Goal: Information Seeking & Learning: Learn about a topic

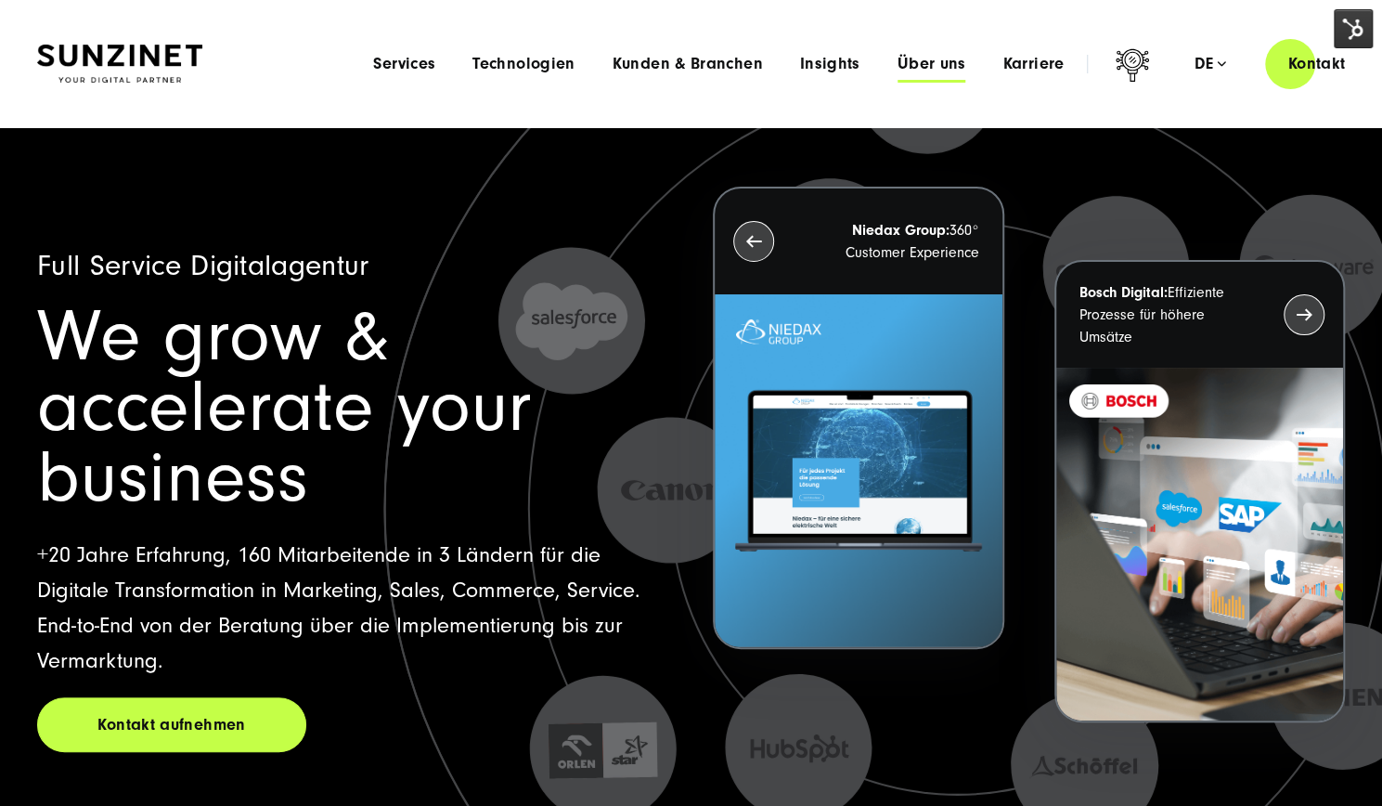
click at [941, 67] on span "Über uns" at bounding box center [931, 64] width 69 height 19
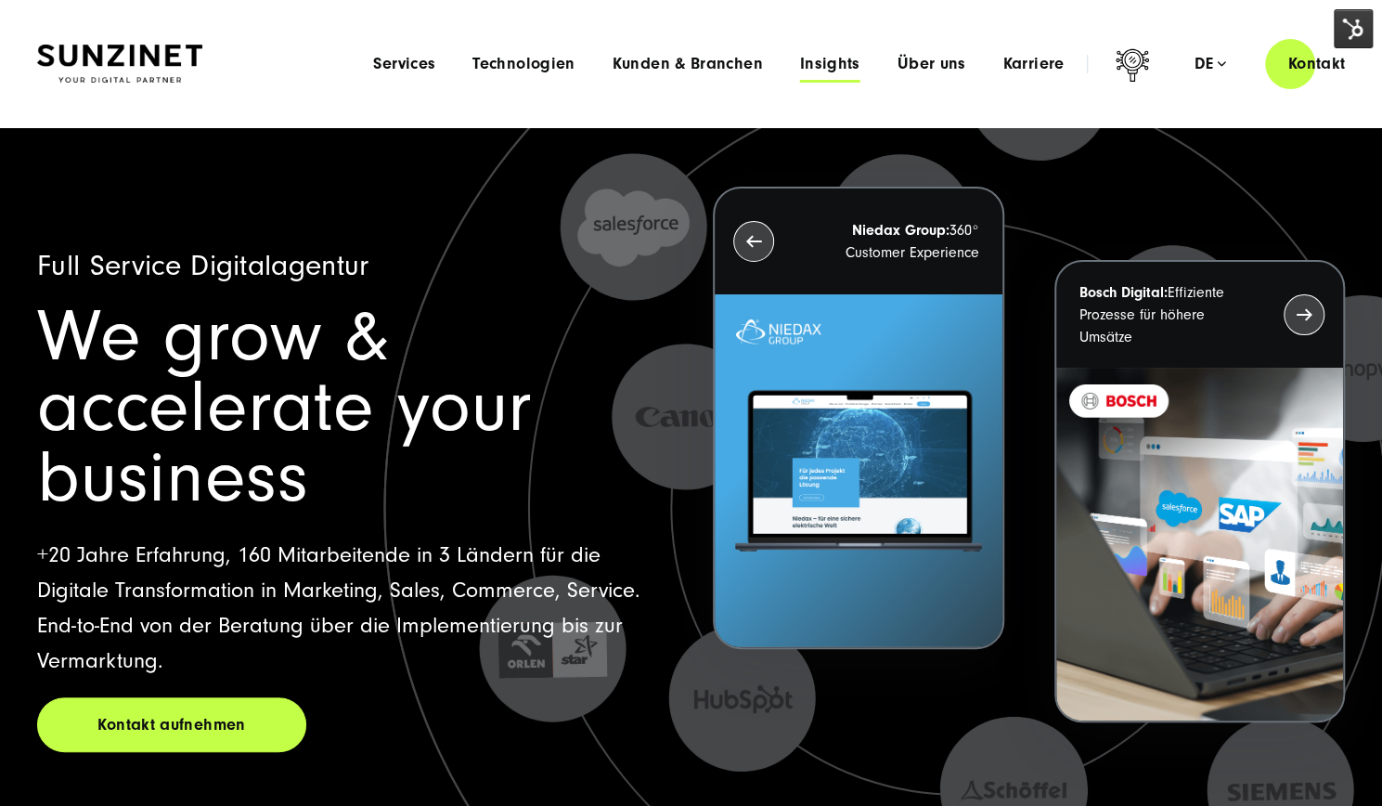
click at [807, 58] on span "Insights" at bounding box center [830, 64] width 60 height 19
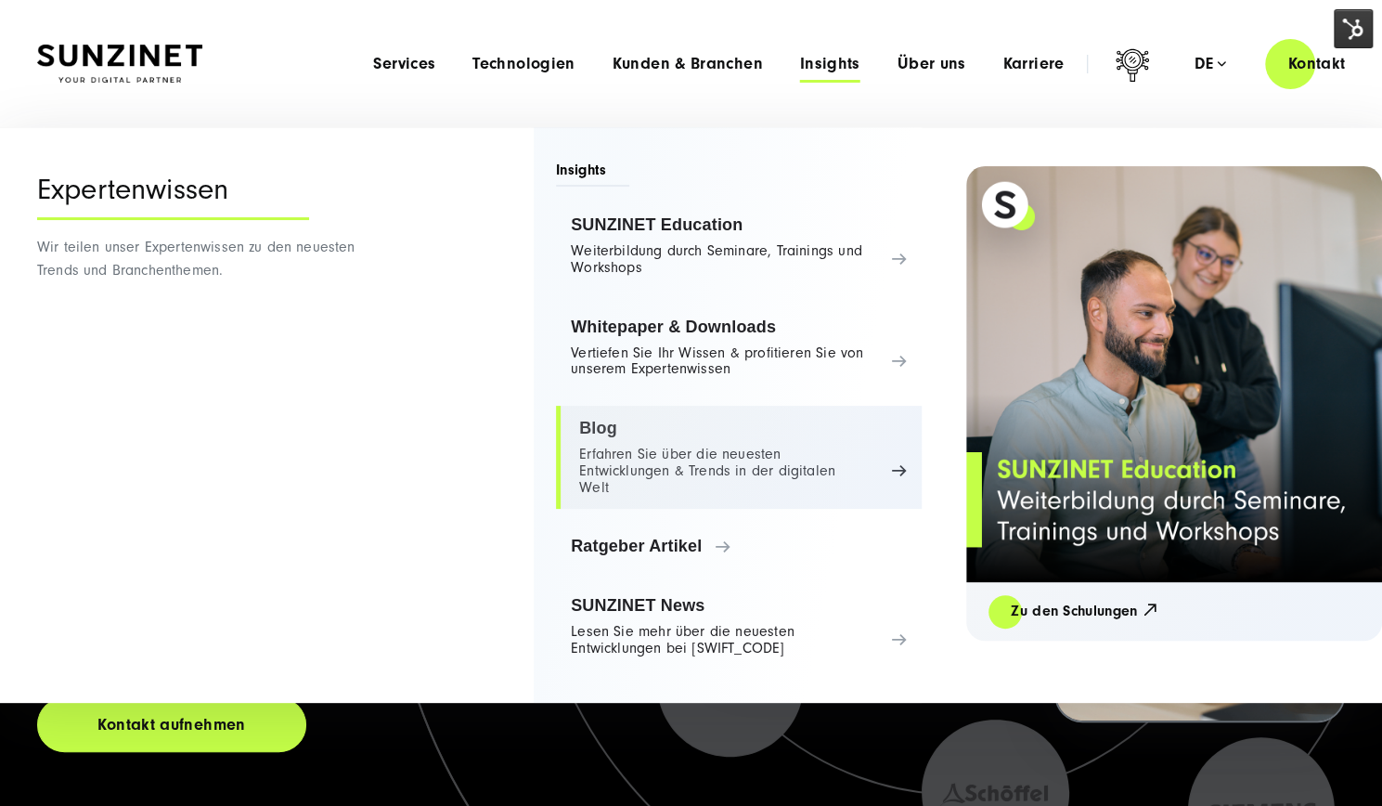
click at [625, 431] on link "Blog Erfahren Sie über die neuesten Entwicklungen & Trends in der digitalen Welt" at bounding box center [739, 457] width 366 height 103
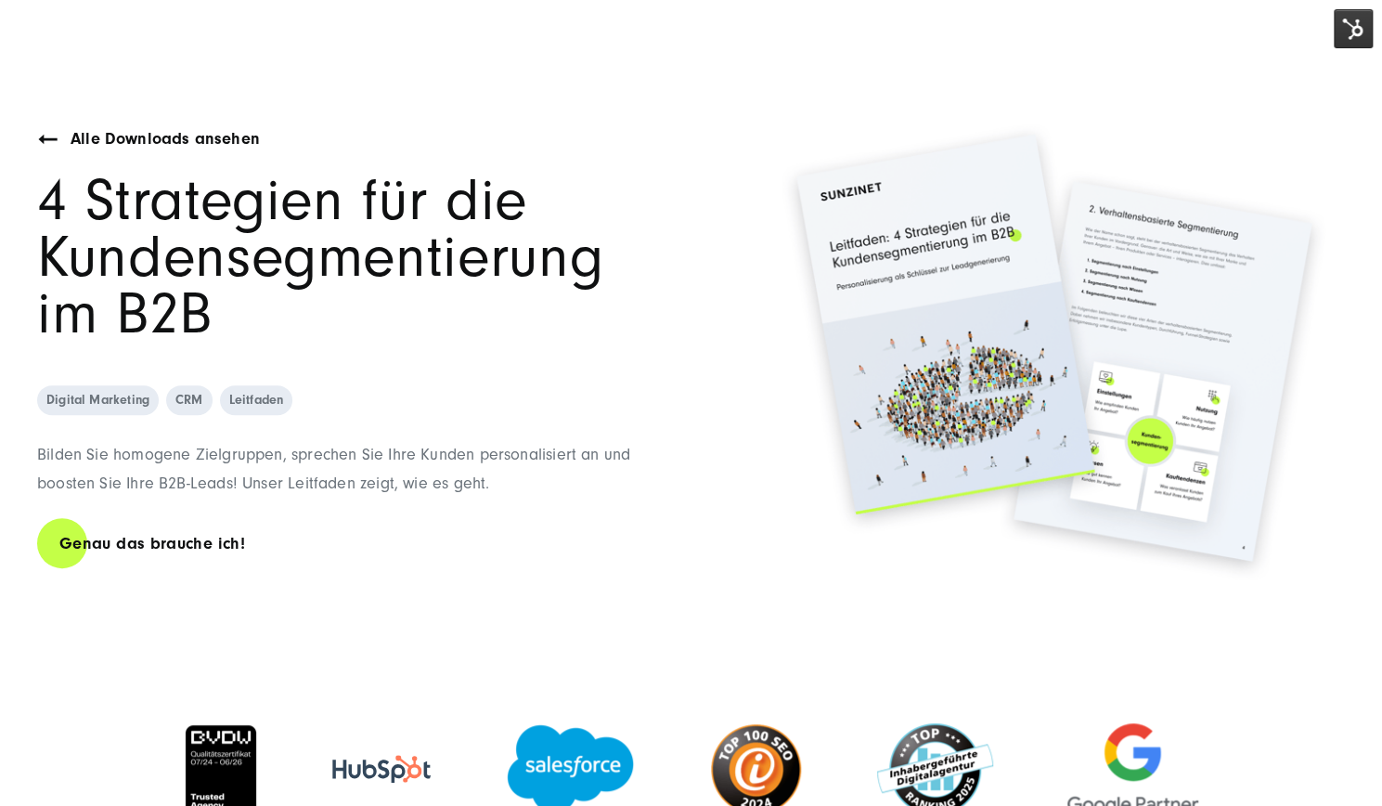
scroll to position [148, 0]
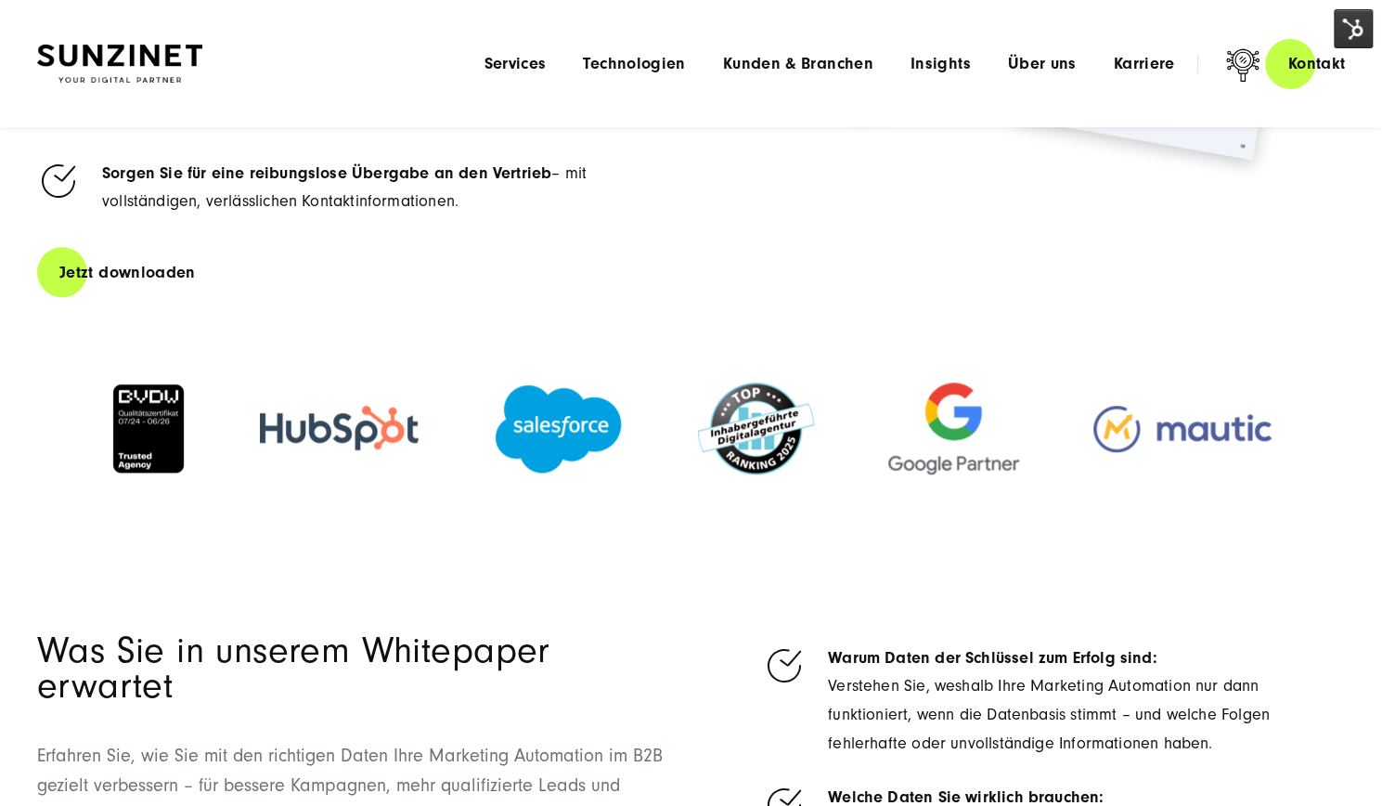
scroll to position [554, 0]
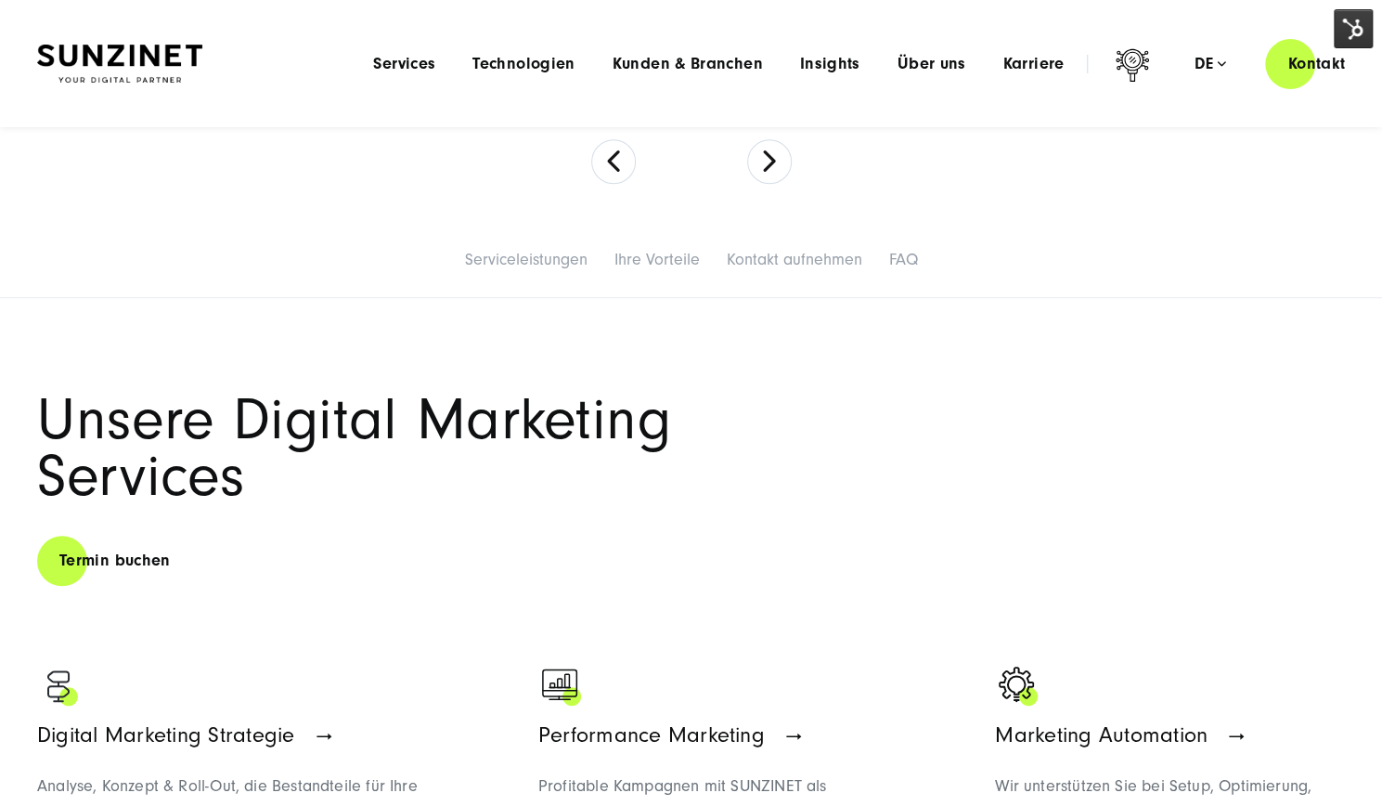
scroll to position [707, 0]
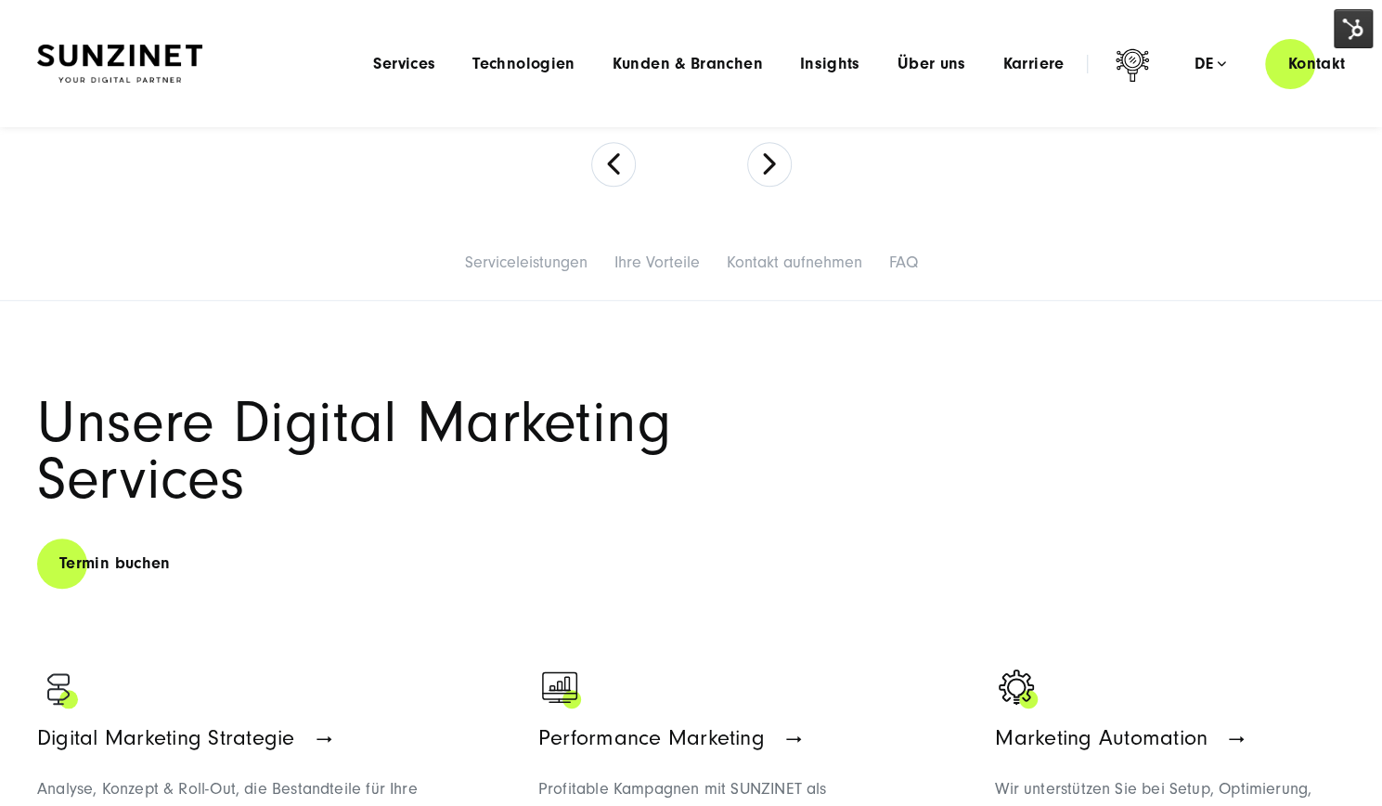
scroll to position [0, 0]
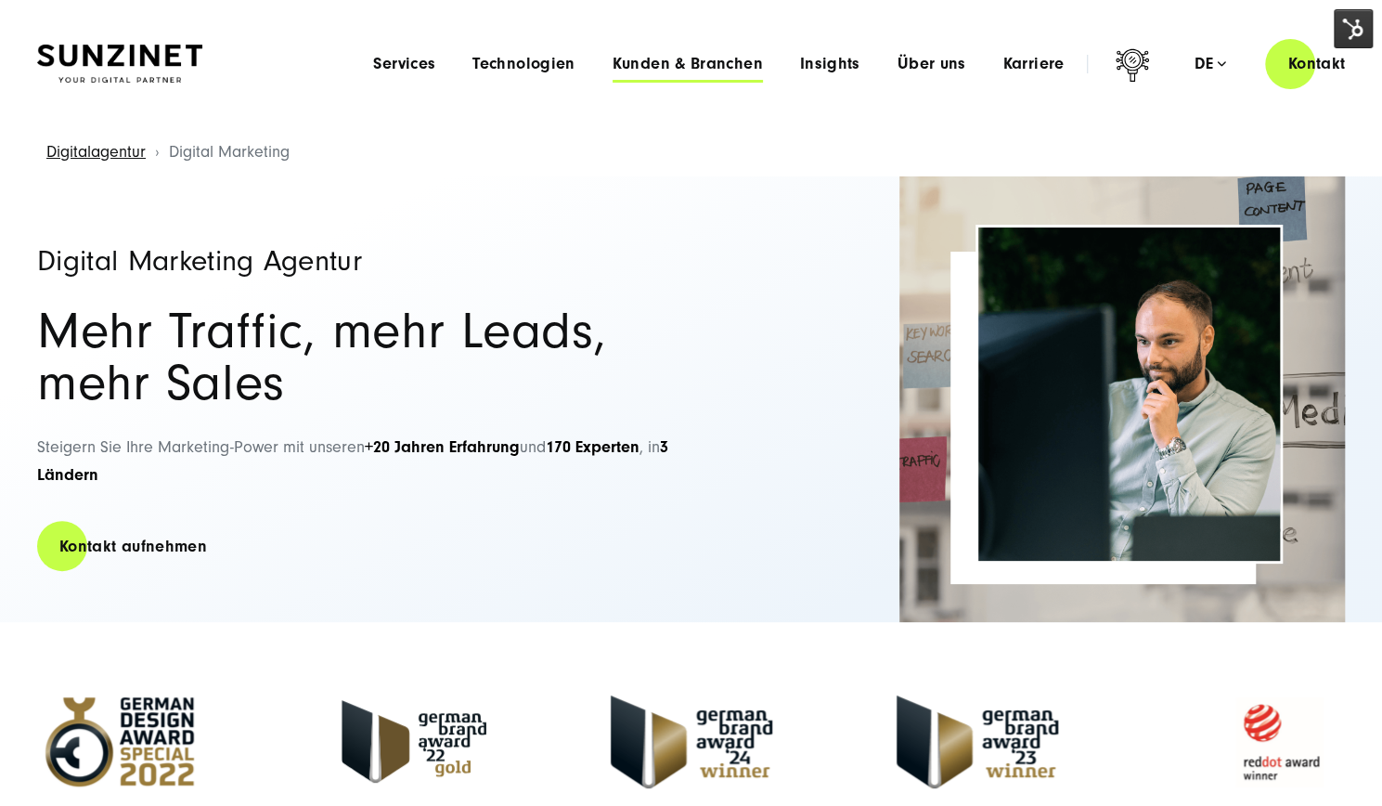
click at [702, 72] on span "Kunden & Branchen" at bounding box center [688, 64] width 150 height 19
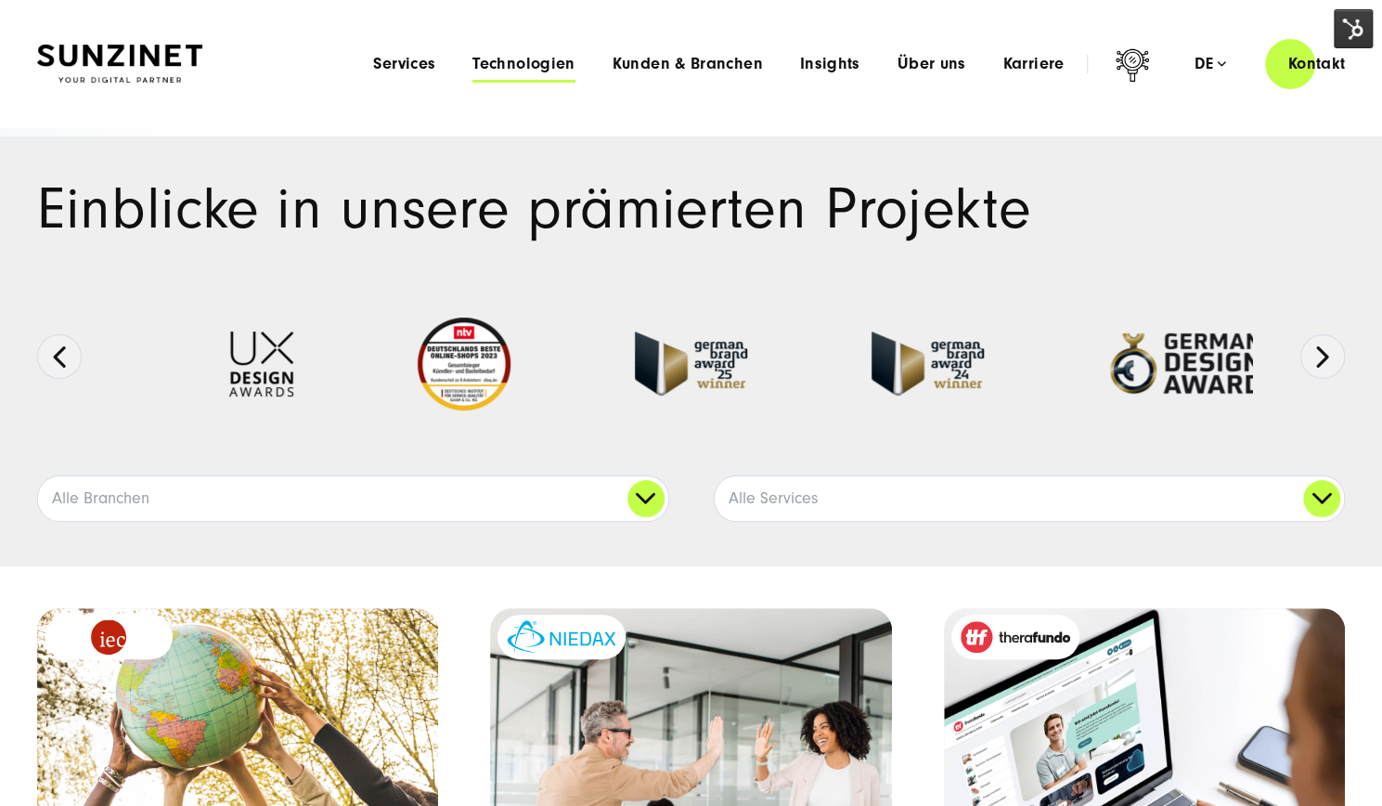
click at [531, 72] on span "Technologien" at bounding box center [523, 64] width 102 height 19
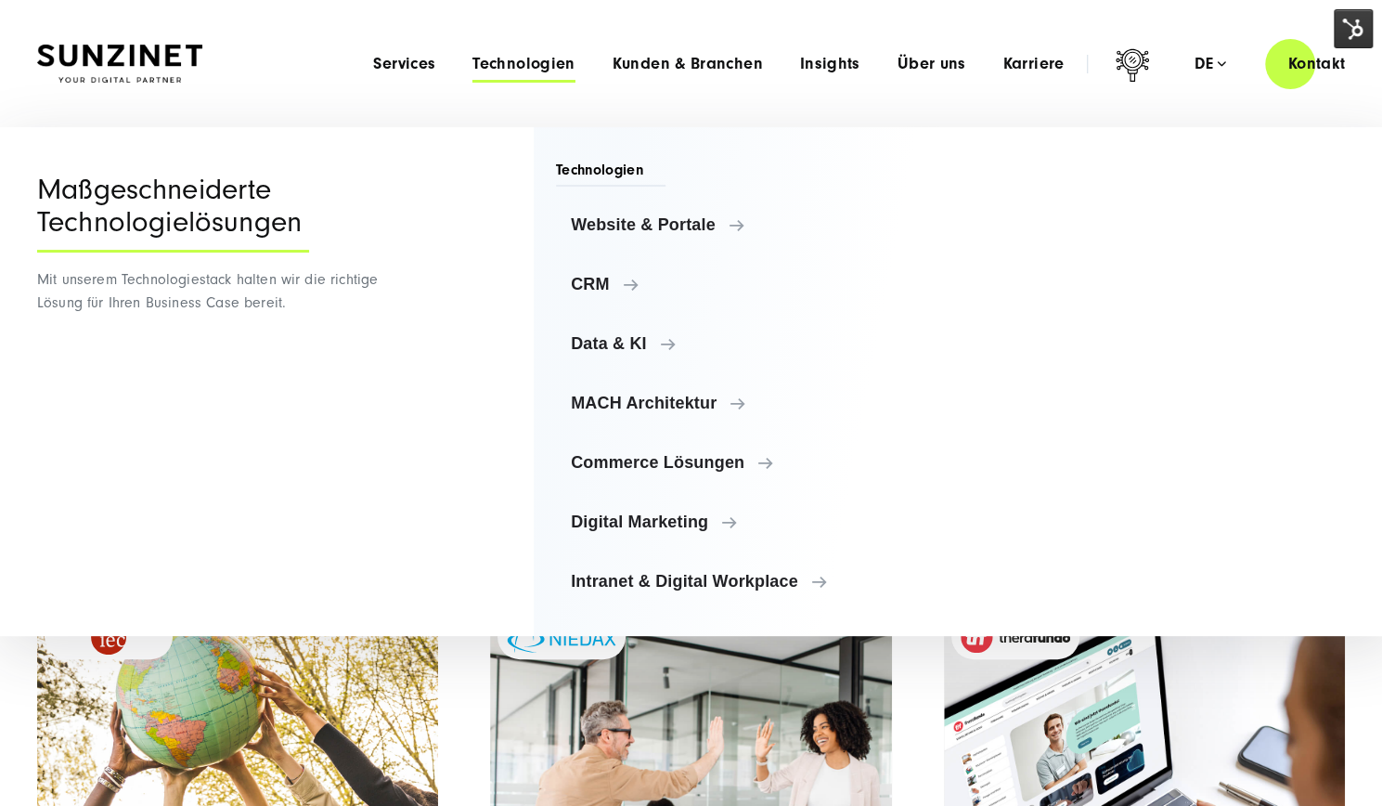
click at [599, 174] on span "Technologien" at bounding box center [611, 173] width 110 height 27
click at [641, 222] on span "Website & Portale" at bounding box center [751, 224] width 345 height 19
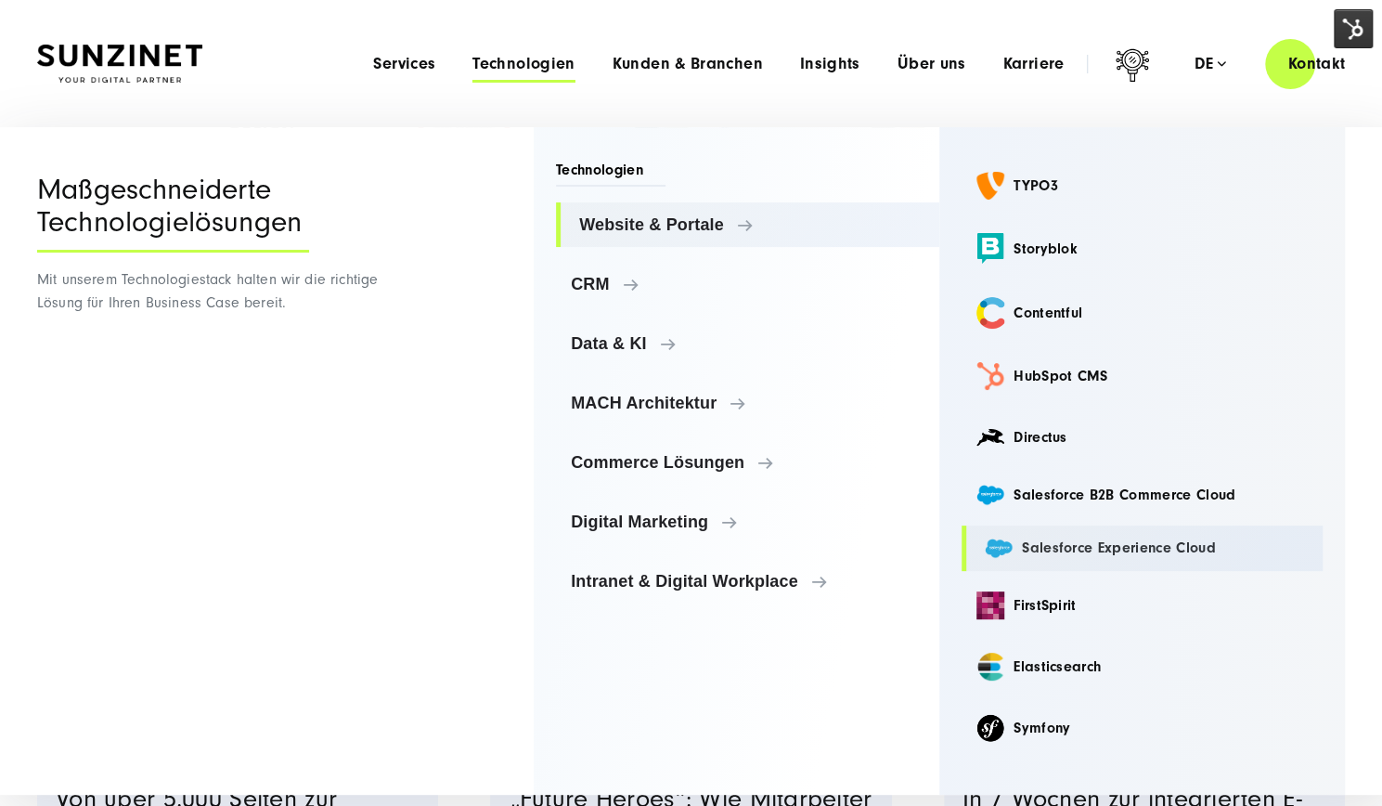
scroll to position [244, 0]
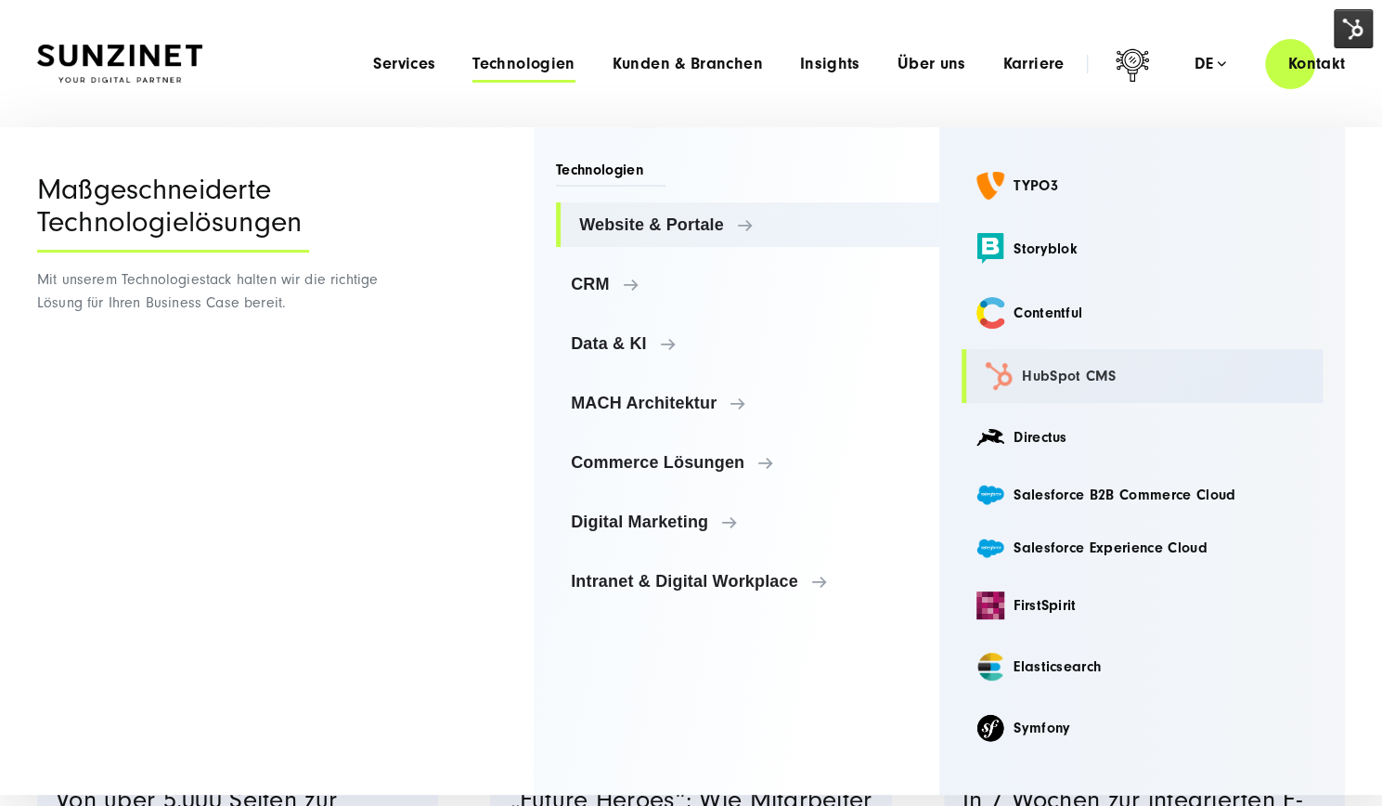
click at [1075, 388] on link "HubSpot CMS" at bounding box center [1142, 376] width 361 height 54
